Goal: Information Seeking & Learning: Learn about a topic

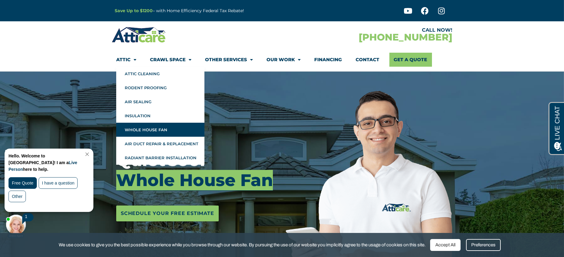
click at [140, 126] on link "Whole House Fan" at bounding box center [160, 130] width 88 height 14
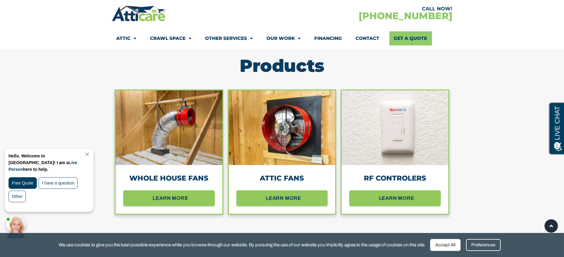
scroll to position [568, 0]
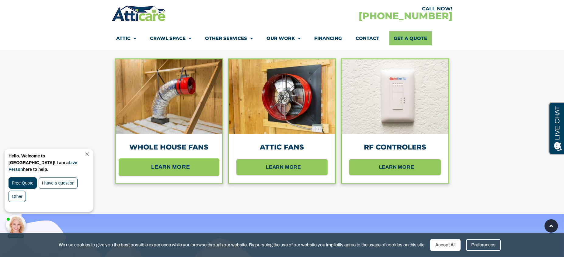
click at [190, 163] on span "learn more" at bounding box center [169, 166] width 81 height 11
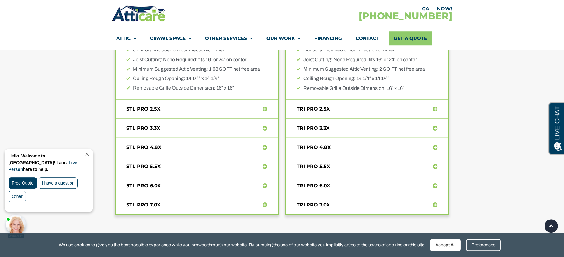
scroll to position [2637, 0]
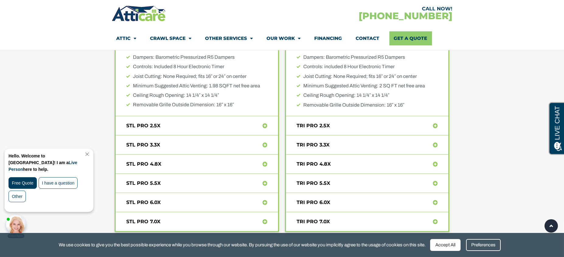
click at [435, 126] on icon at bounding box center [435, 125] width 5 height 5
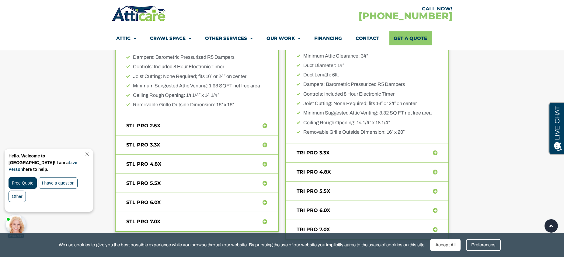
click at [436, 150] on icon at bounding box center [435, 152] width 5 height 5
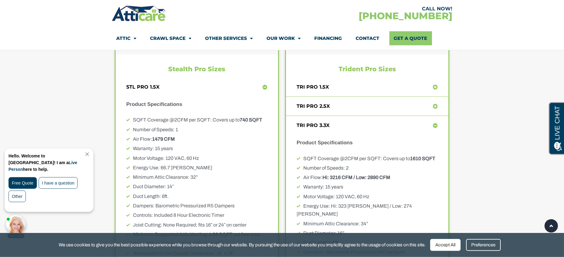
scroll to position [2475, 0]
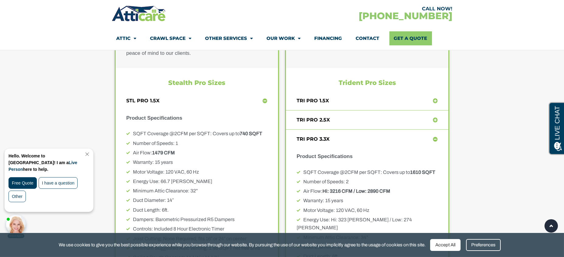
click at [433, 100] on icon at bounding box center [435, 100] width 5 height 5
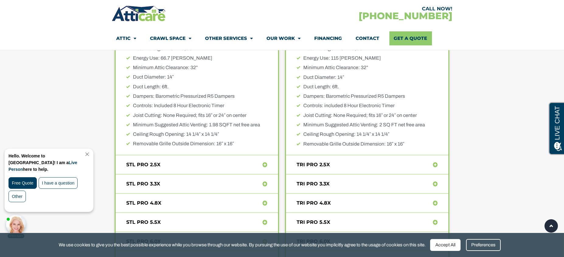
scroll to position [2637, 0]
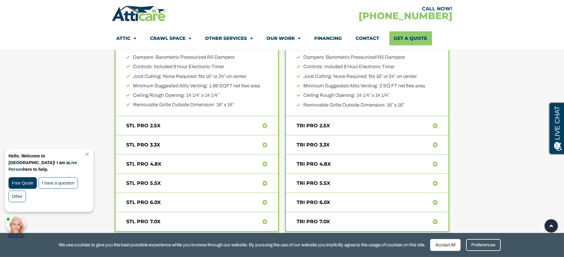
click at [436, 123] on icon at bounding box center [435, 125] width 5 height 5
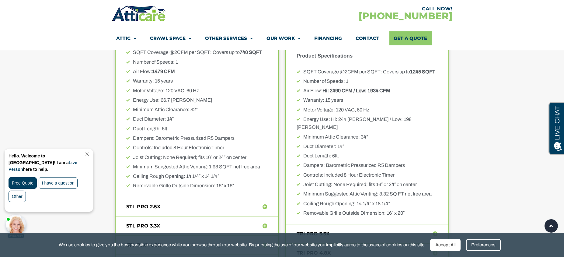
scroll to position [2394, 0]
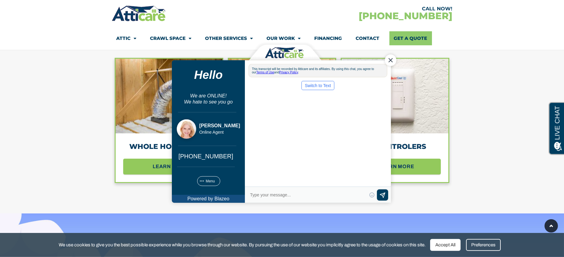
scroll to position [568, 0]
click at [389, 58] on div "Close Chat" at bounding box center [390, 60] width 12 height 12
